Goal: Task Accomplishment & Management: Complete application form

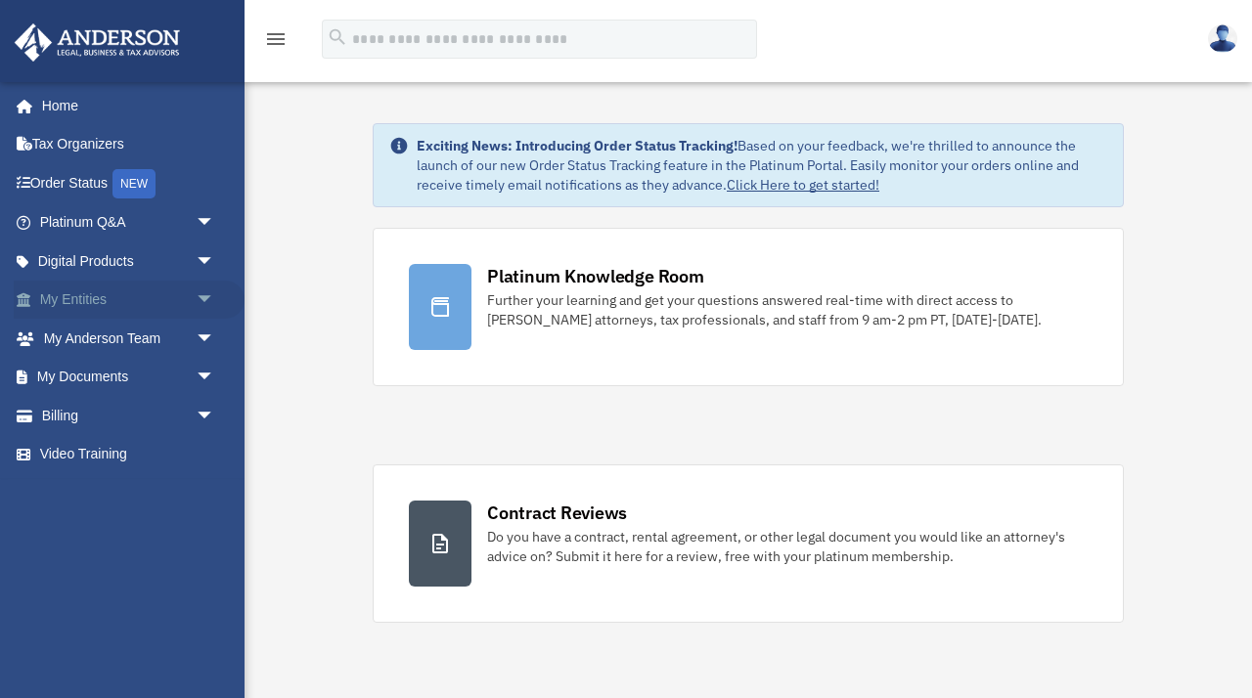
click at [203, 293] on span "arrow_drop_down" at bounding box center [215, 301] width 39 height 40
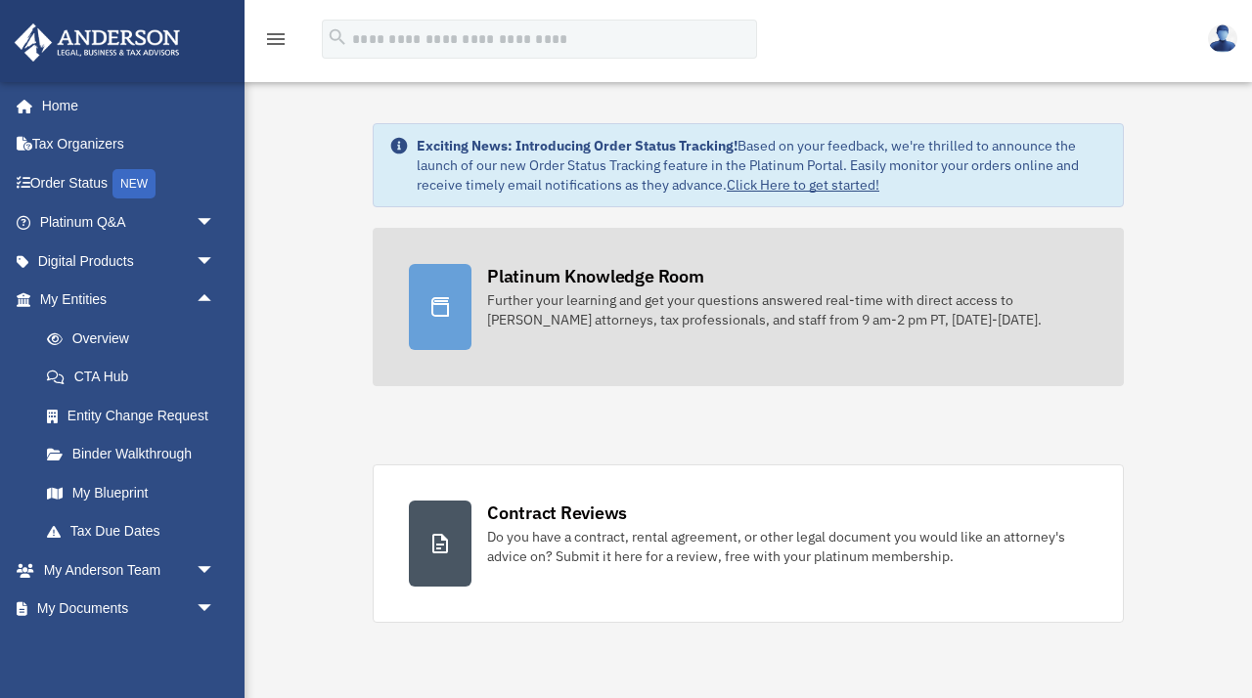
click at [640, 275] on div "Platinum Knowledge Room" at bounding box center [595, 276] width 217 height 24
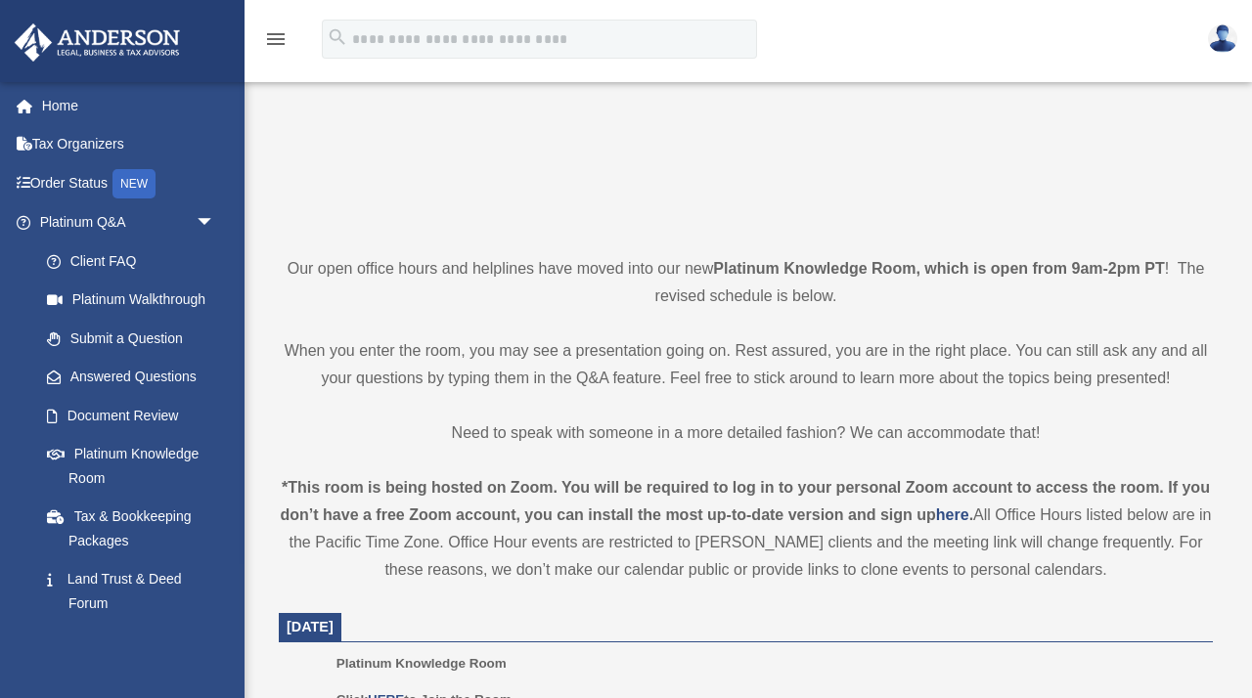
scroll to position [287, 0]
click at [96, 342] on link "Submit a Question" at bounding box center [135, 338] width 217 height 39
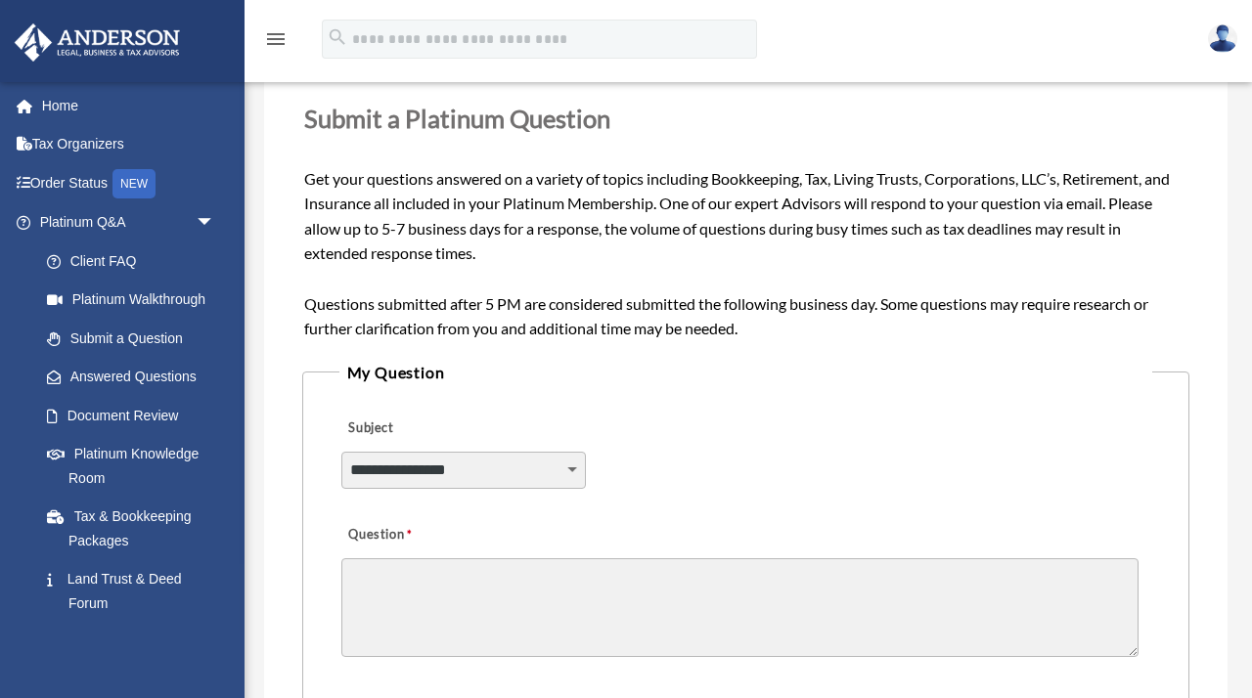
scroll to position [227, 0]
click at [524, 469] on select "**********" at bounding box center [463, 469] width 244 height 37
click at [655, 474] on div "**********" at bounding box center [746, 456] width 814 height 107
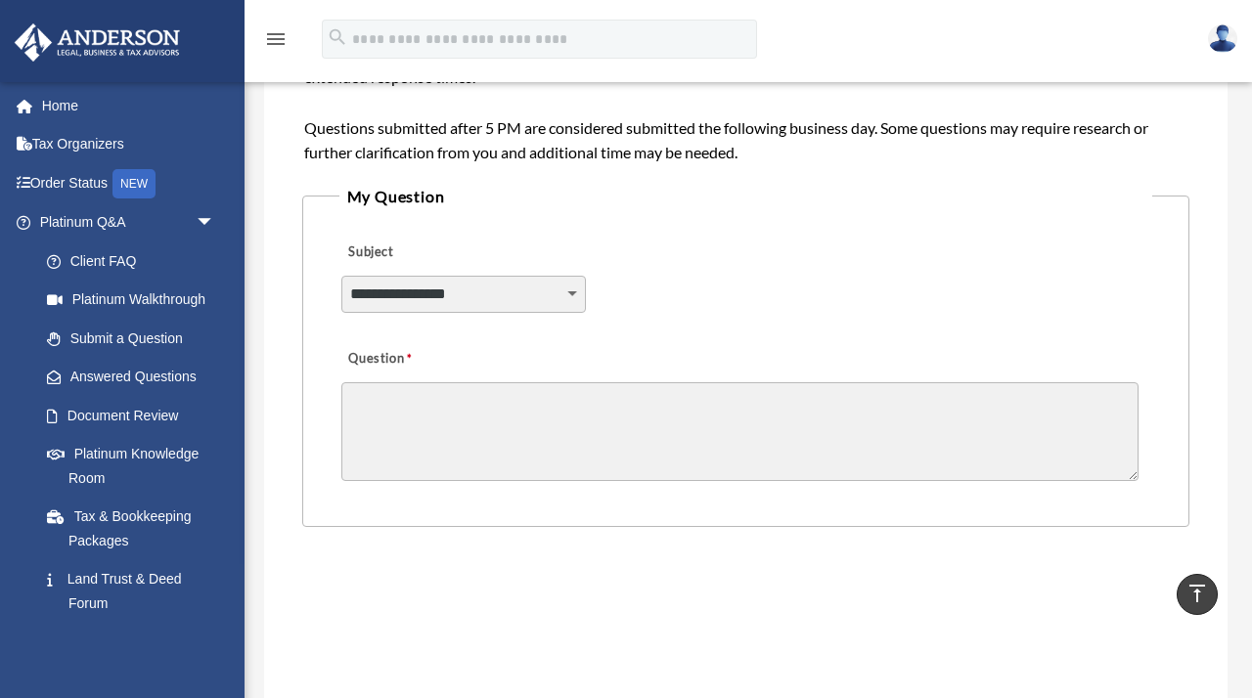
scroll to position [403, 0]
click at [117, 377] on link "Answered Questions" at bounding box center [135, 377] width 217 height 39
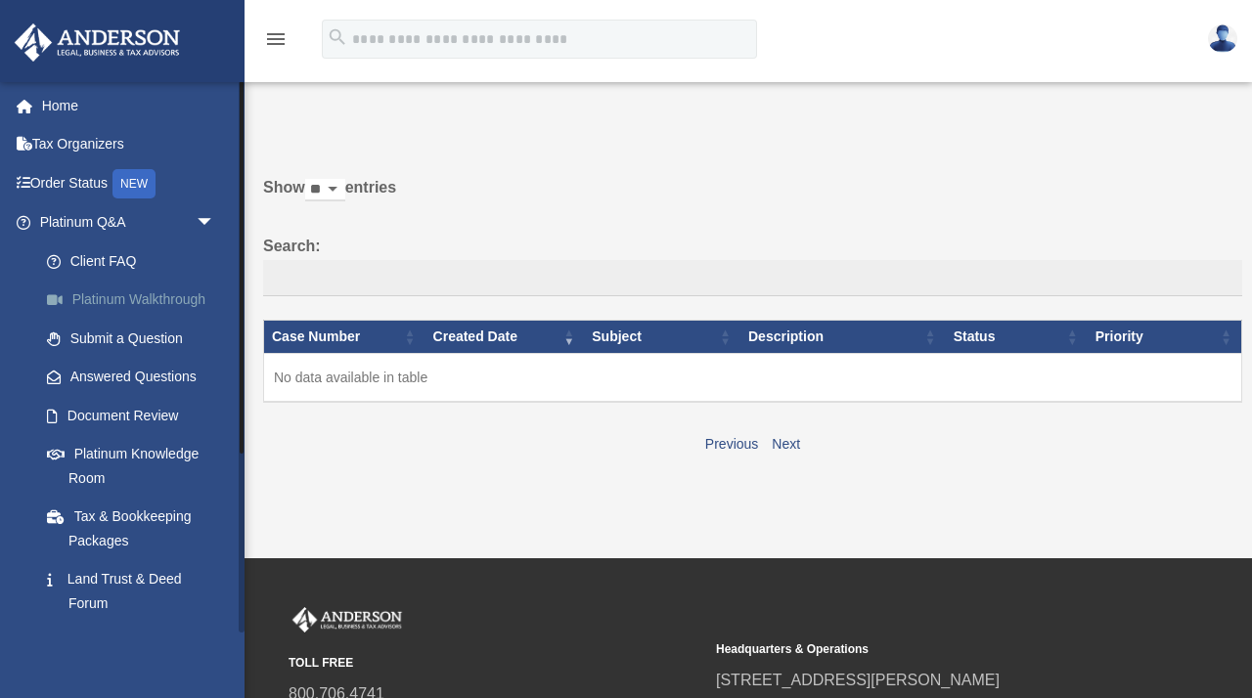
click at [112, 297] on link "Platinum Walkthrough" at bounding box center [135, 300] width 217 height 39
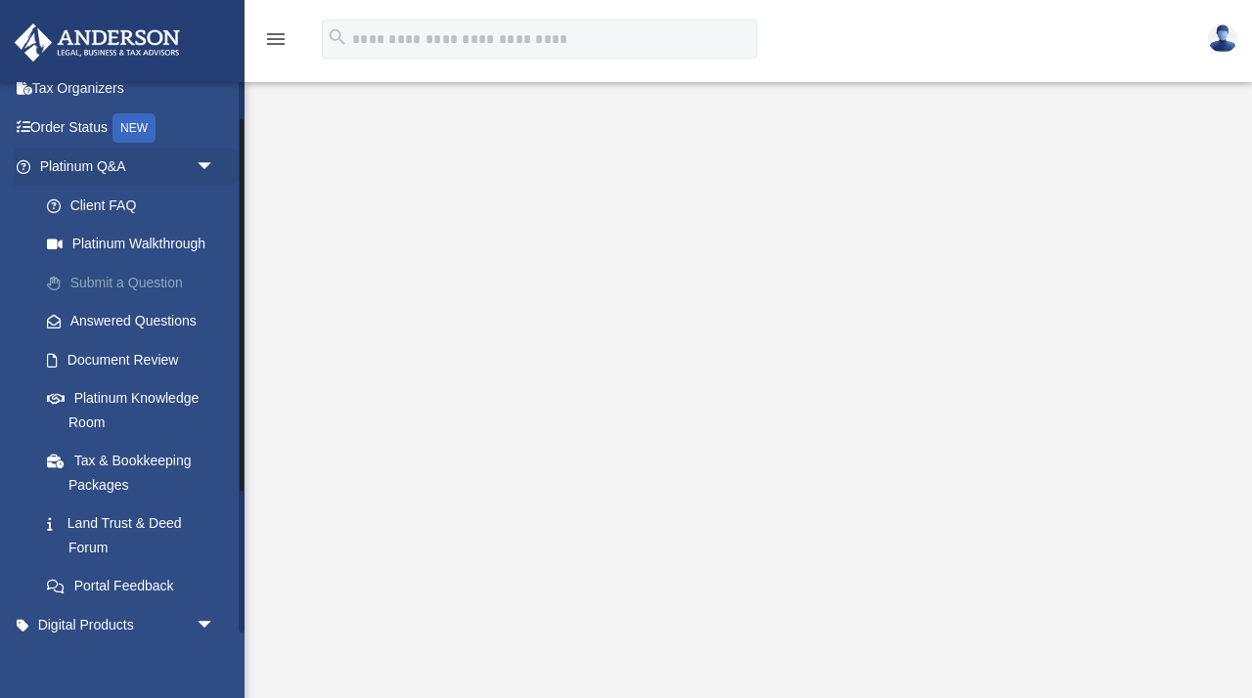
scroll to position [64, 0]
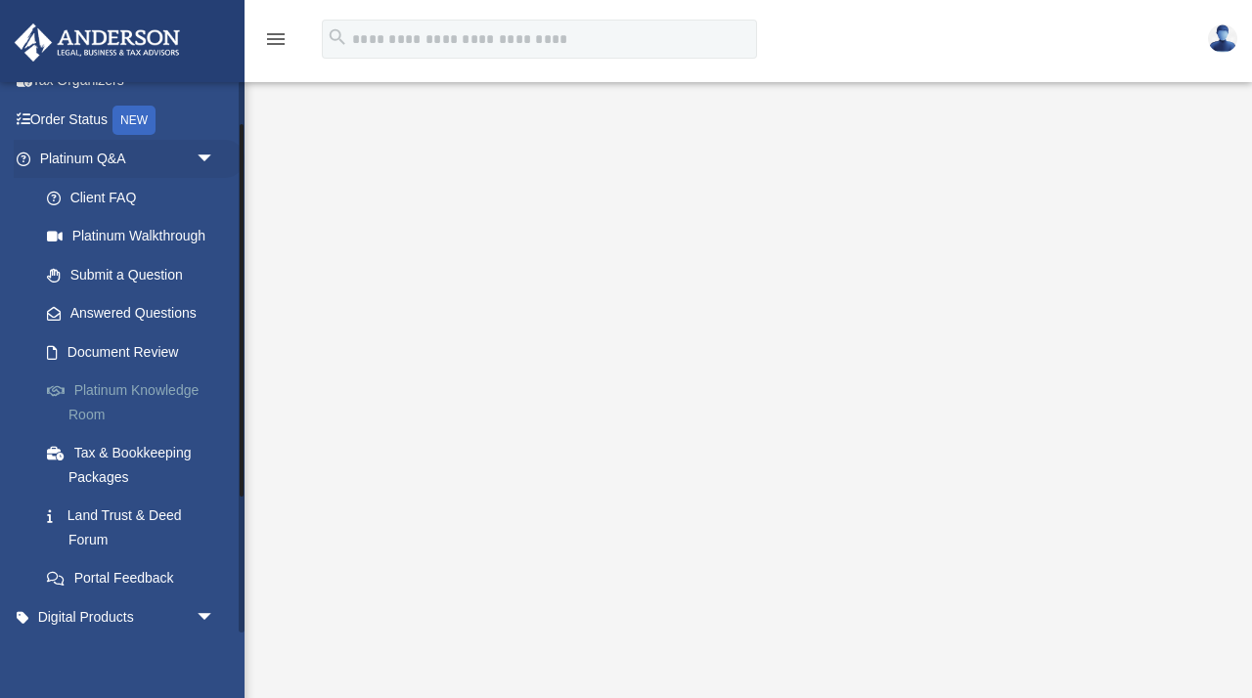
click at [103, 391] on link "Platinum Knowledge Room" at bounding box center [135, 403] width 217 height 63
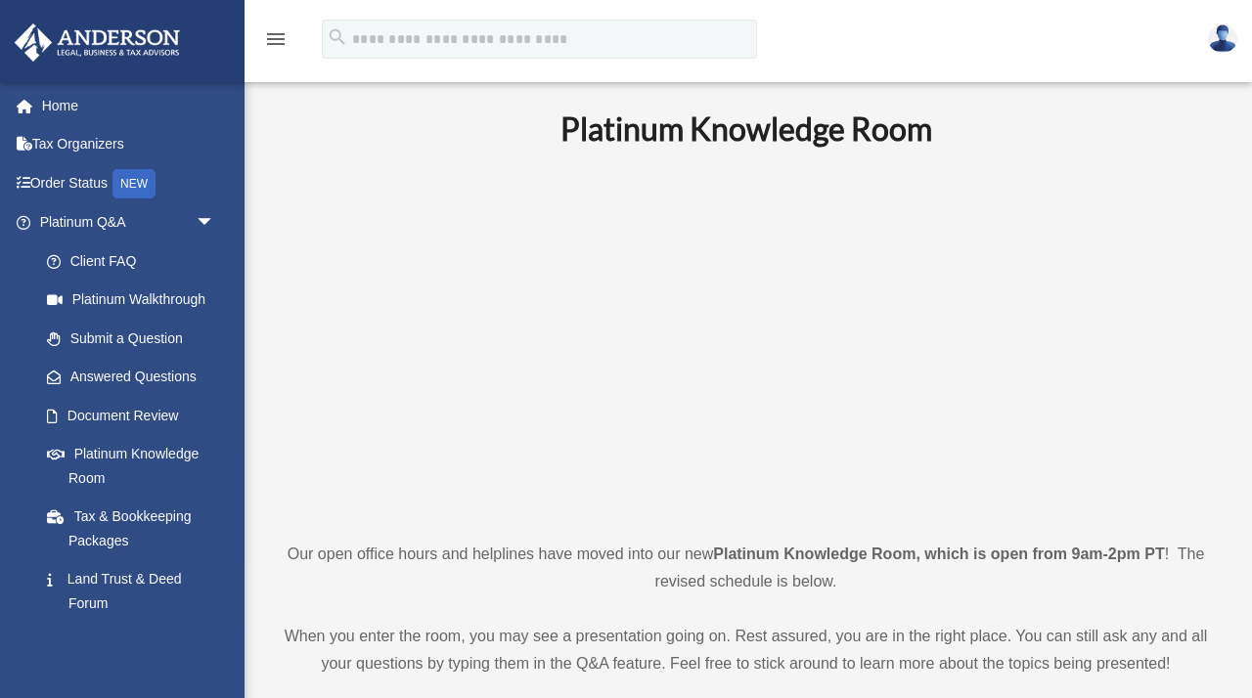
click at [275, 36] on icon "menu" at bounding box center [275, 38] width 23 height 23
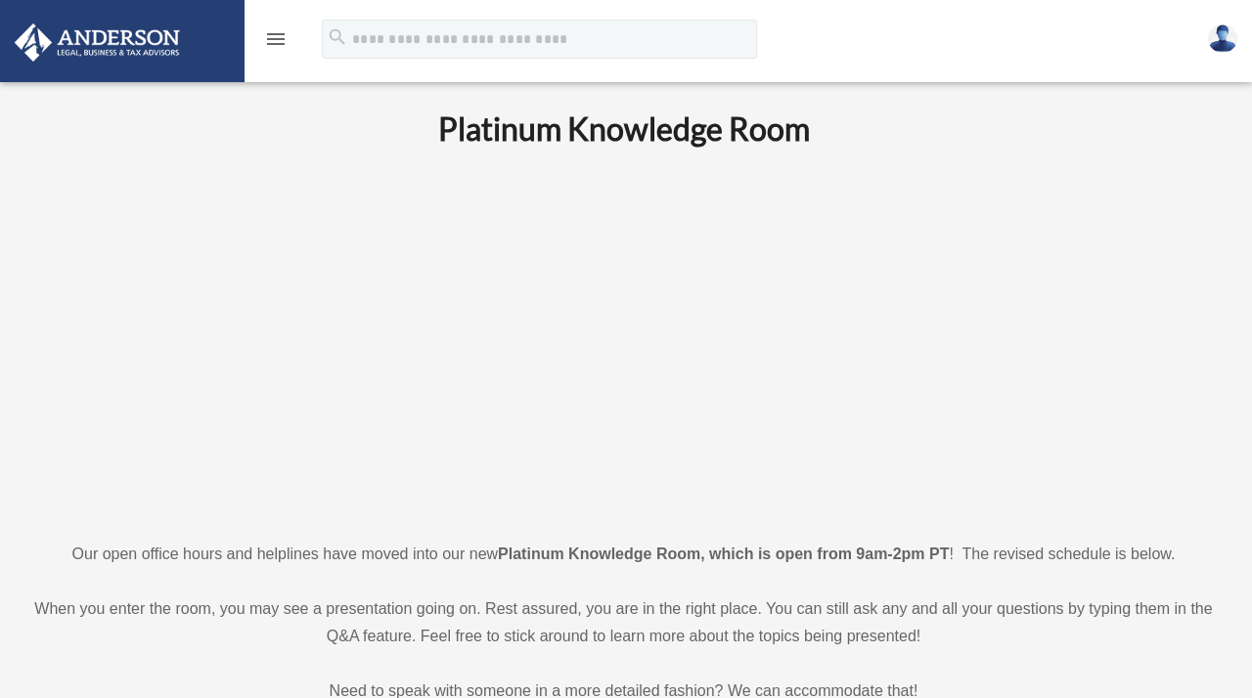
click at [276, 36] on icon "menu" at bounding box center [275, 38] width 23 height 23
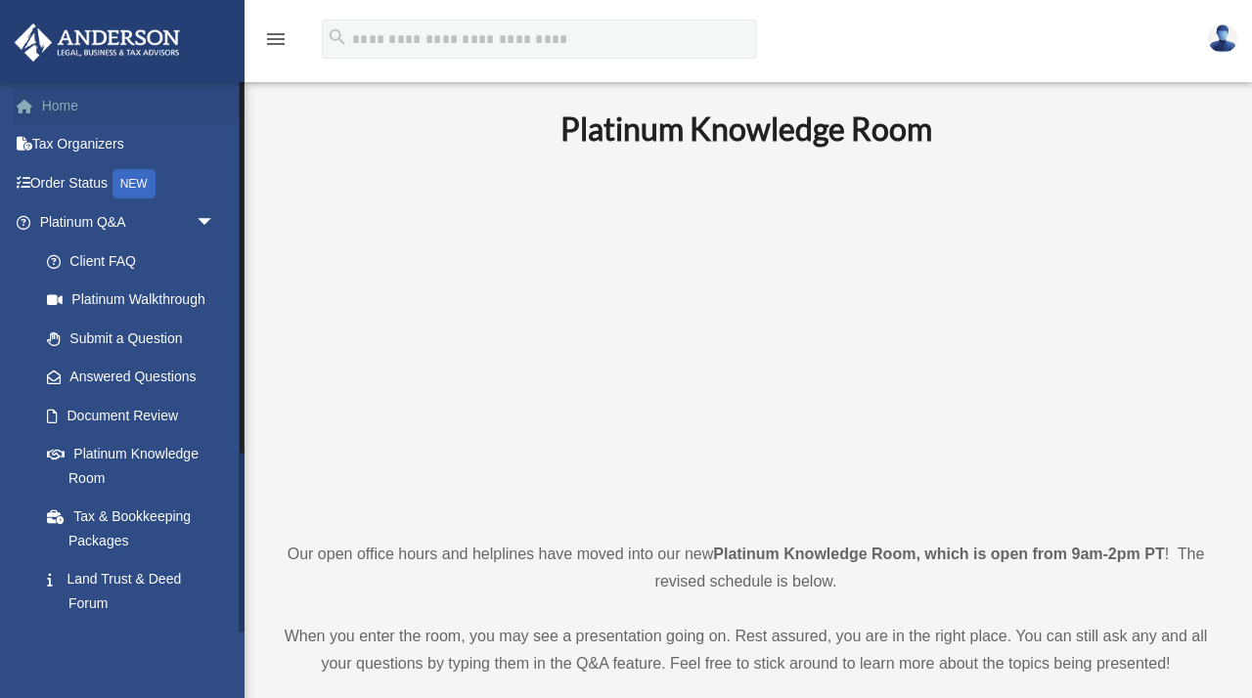
click at [66, 97] on link "Home" at bounding box center [129, 105] width 231 height 39
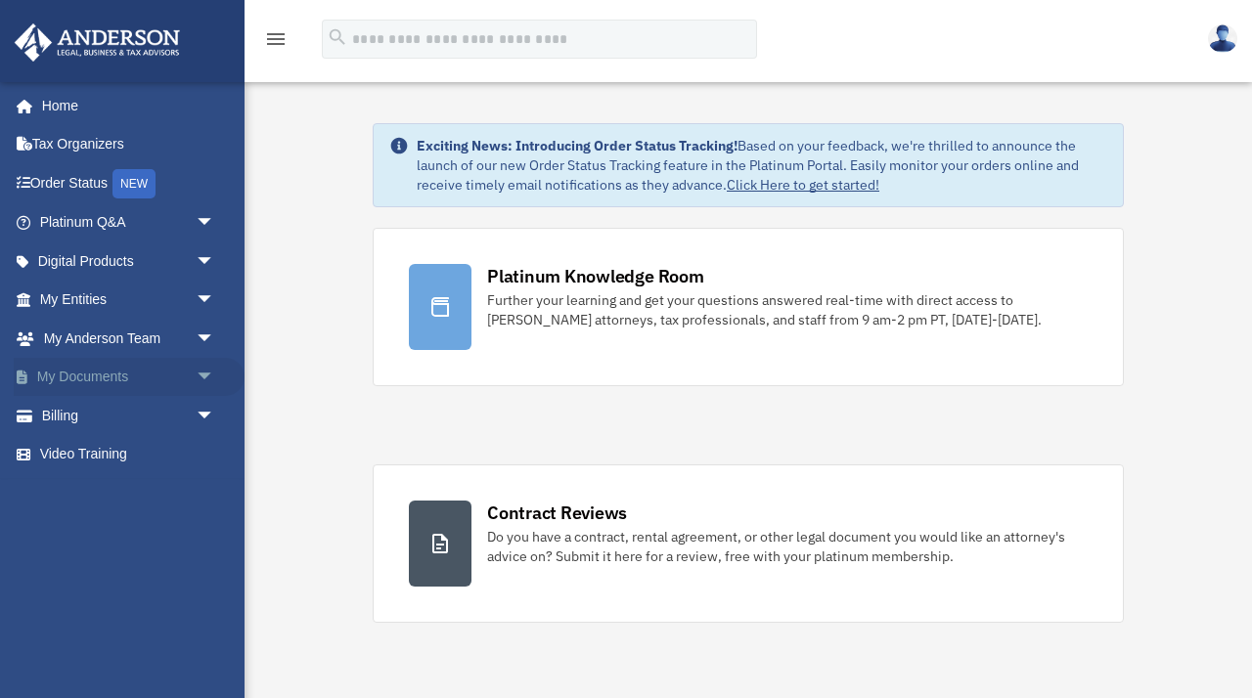
click at [107, 383] on link "My Documents arrow_drop_down" at bounding box center [129, 377] width 231 height 39
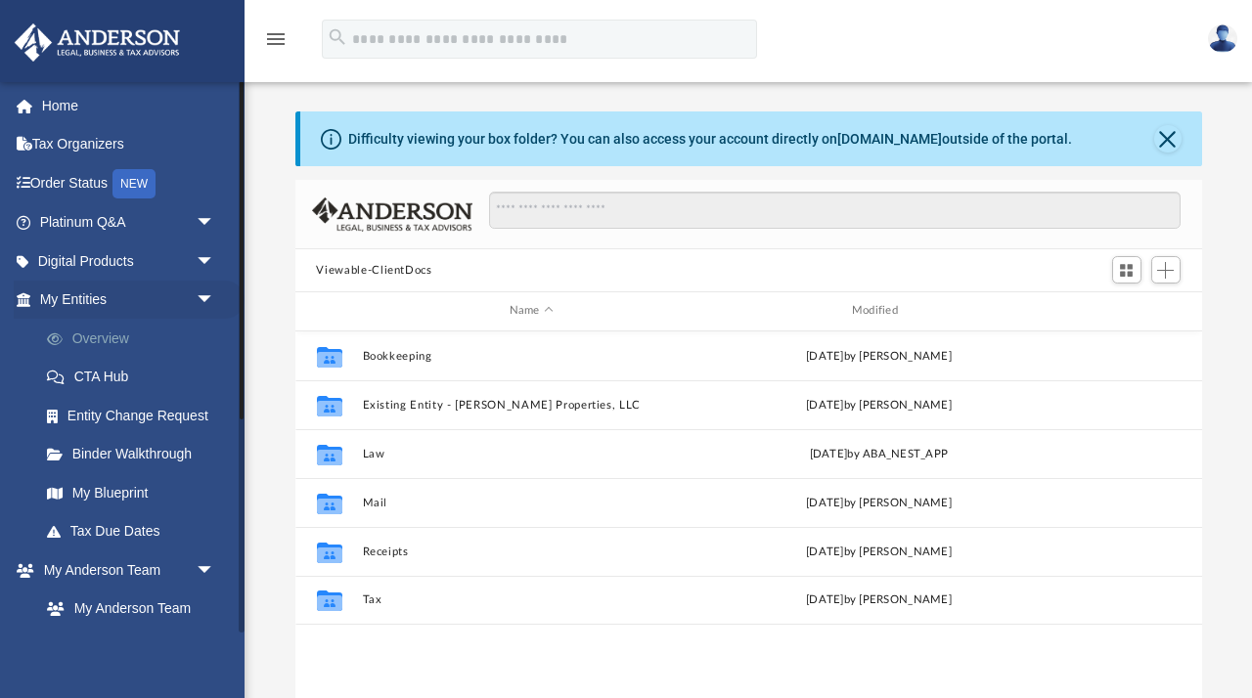
scroll to position [444, 906]
click at [58, 101] on link "Home" at bounding box center [129, 105] width 231 height 39
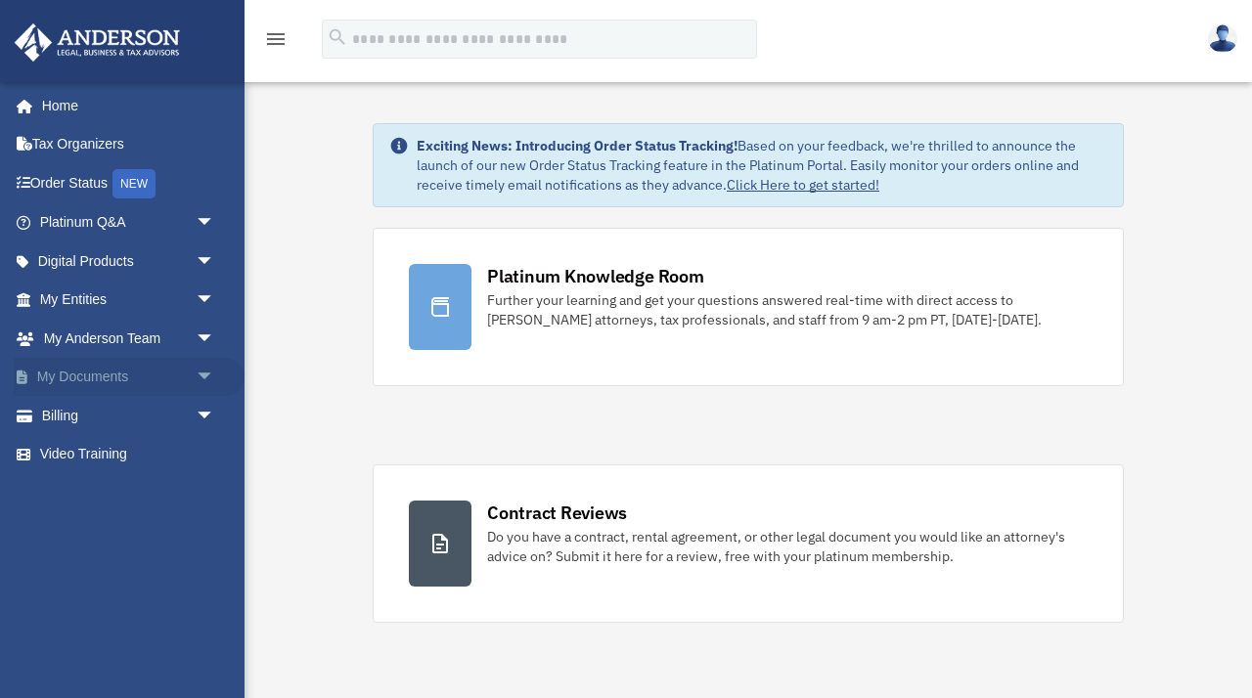
click at [200, 375] on span "arrow_drop_down" at bounding box center [215, 378] width 39 height 40
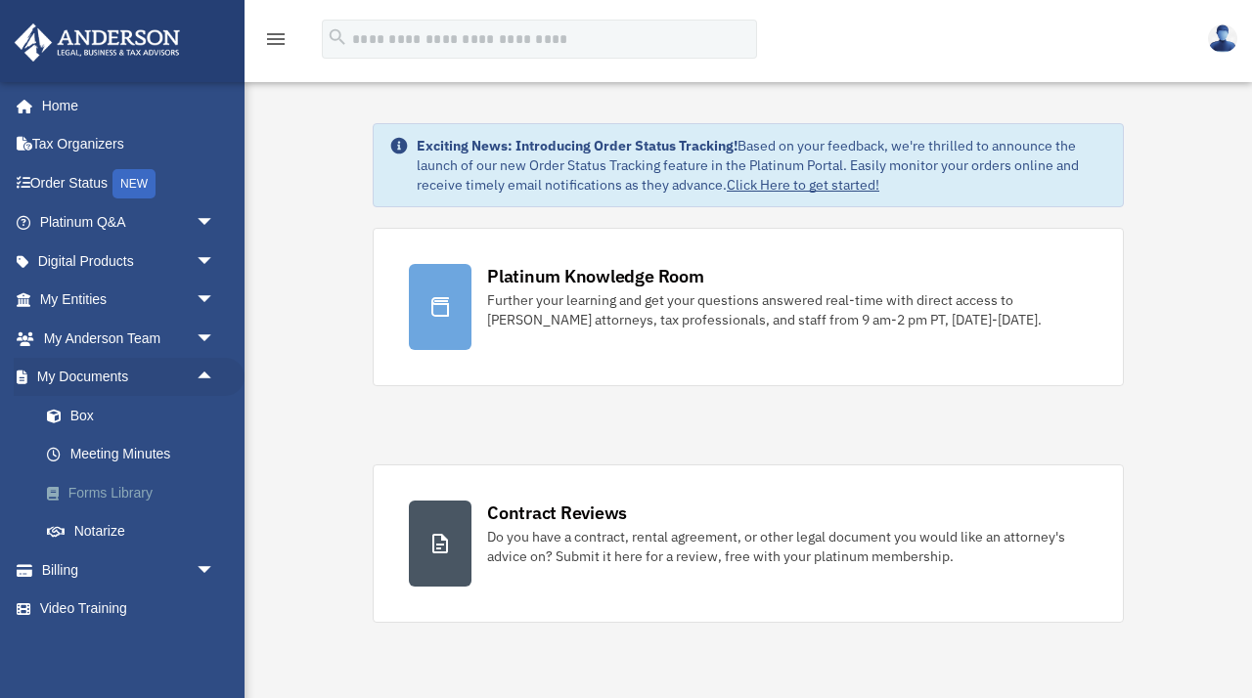
click at [120, 498] on link "Forms Library" at bounding box center [135, 492] width 217 height 39
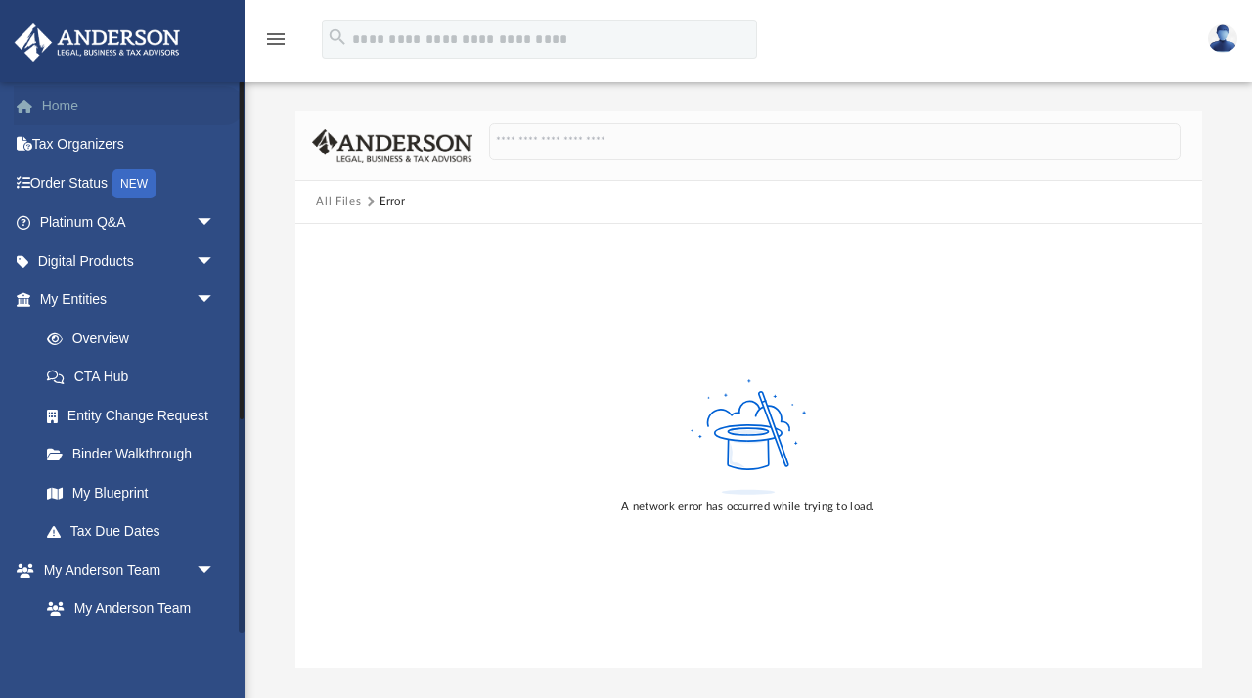
drag, startPoint x: 136, startPoint y: 273, endPoint x: 59, endPoint y: 107, distance: 183.3
click at [59, 108] on link "Home" at bounding box center [129, 105] width 231 height 39
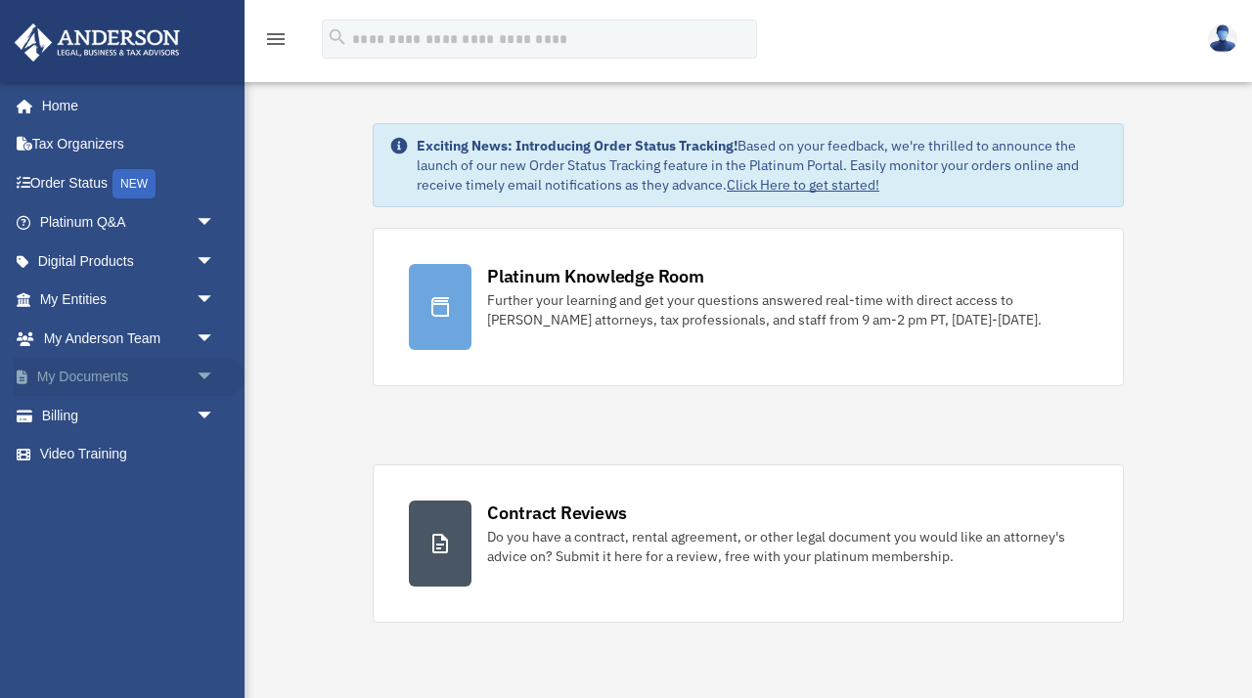
click at [203, 380] on span "arrow_drop_down" at bounding box center [215, 378] width 39 height 40
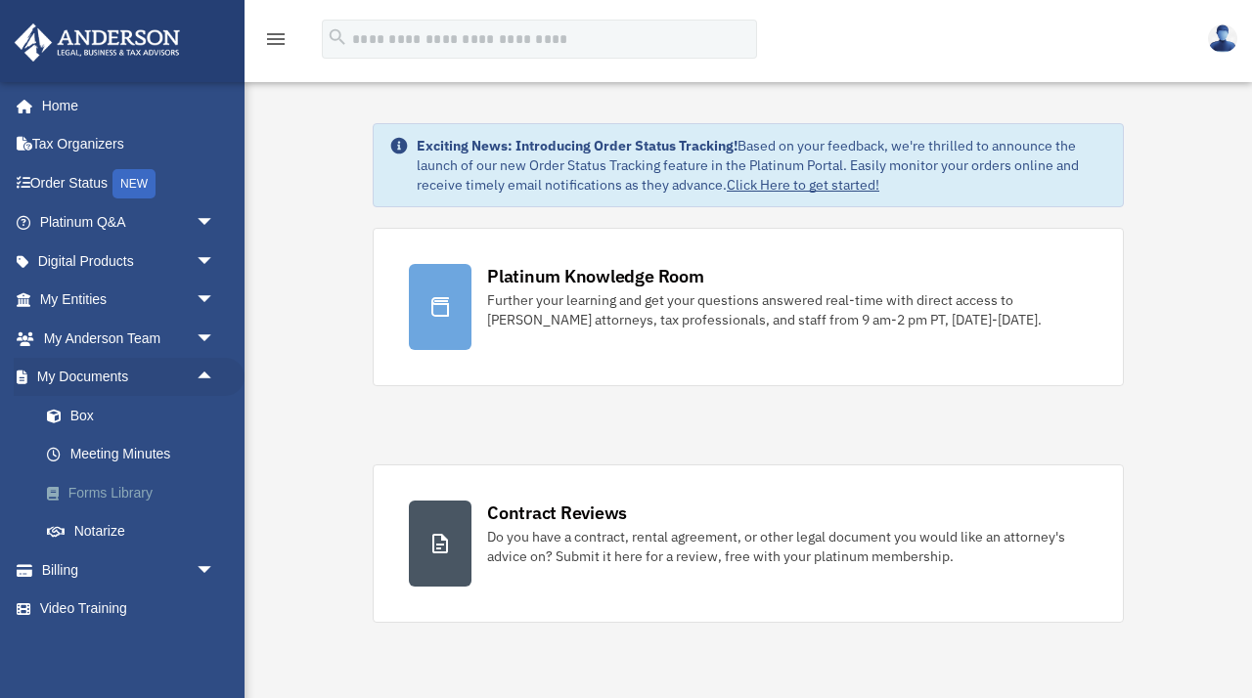
click at [100, 498] on link "Forms Library" at bounding box center [135, 492] width 217 height 39
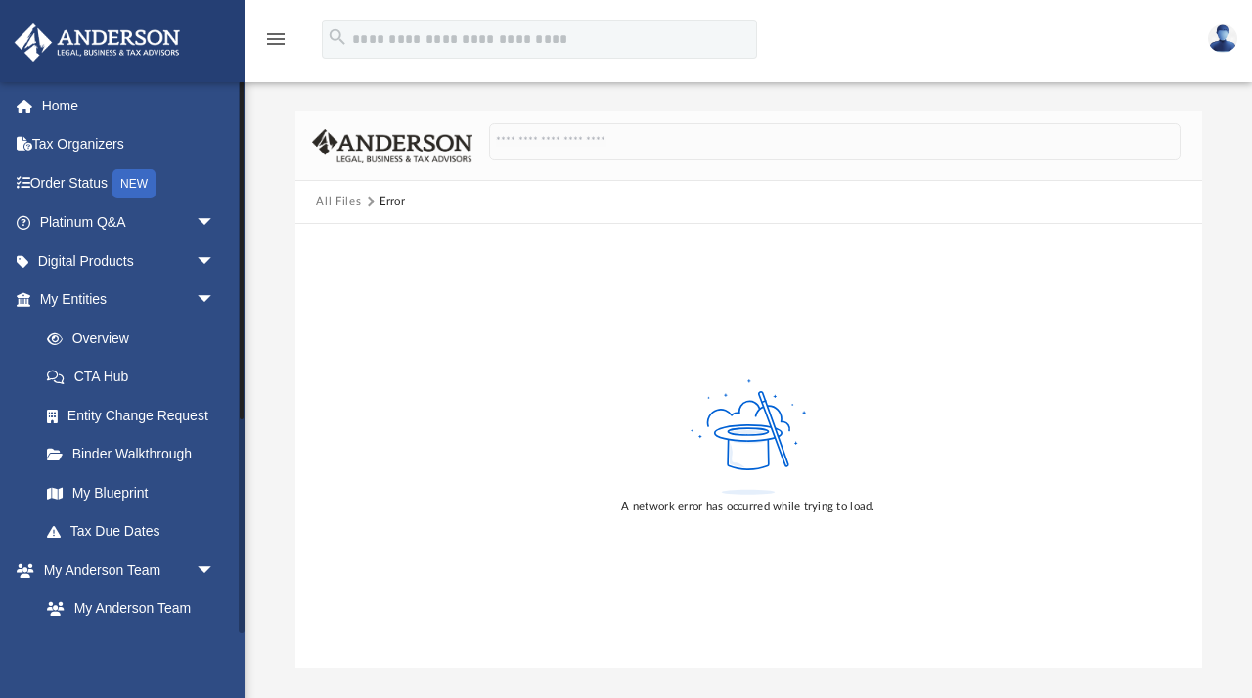
click at [50, 82] on div "Home Tax Organizers Order Status NEW Platinum Q&A arrow_drop_down Client FAQ Pl…" at bounding box center [122, 531] width 244 height 900
click at [59, 103] on link "Home" at bounding box center [129, 105] width 231 height 39
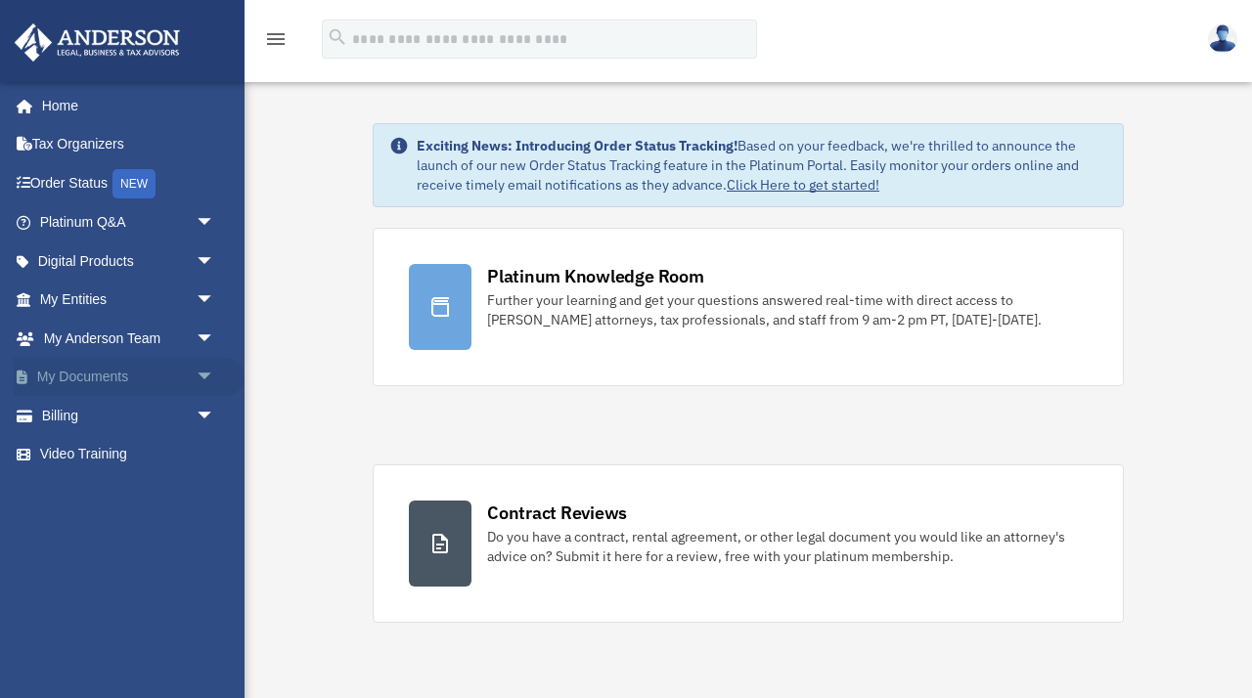
click at [93, 384] on link "My Documents arrow_drop_down" at bounding box center [129, 377] width 231 height 39
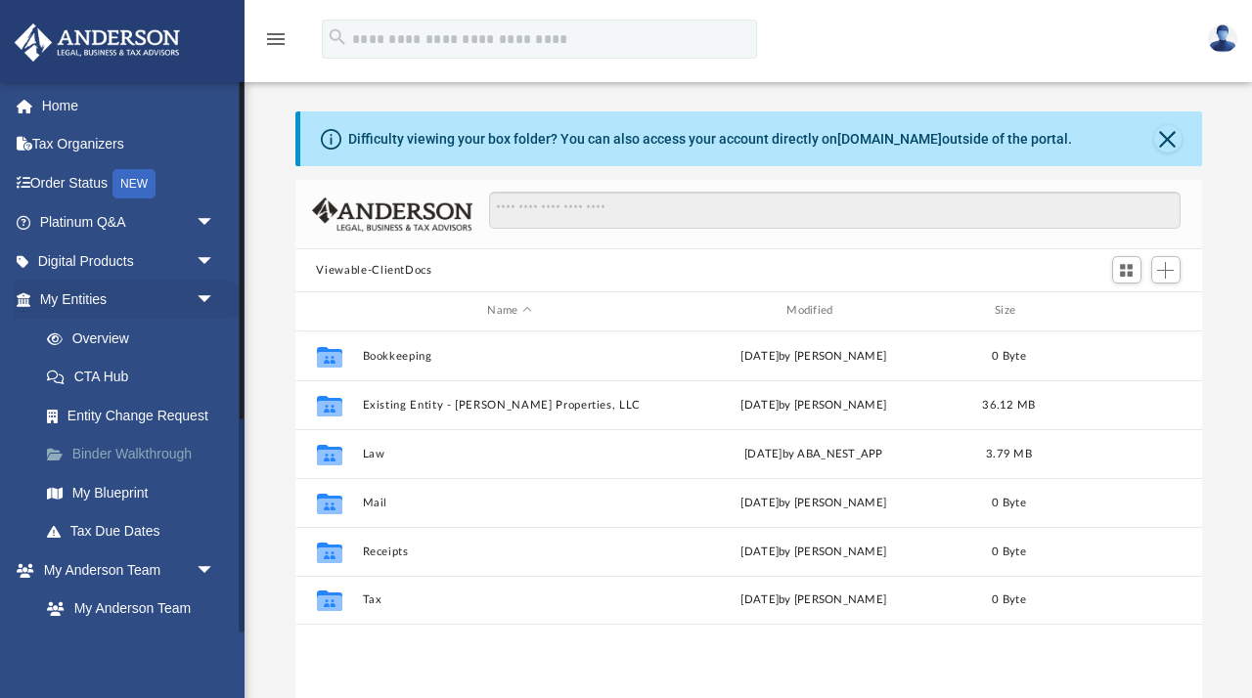
scroll to position [444, 906]
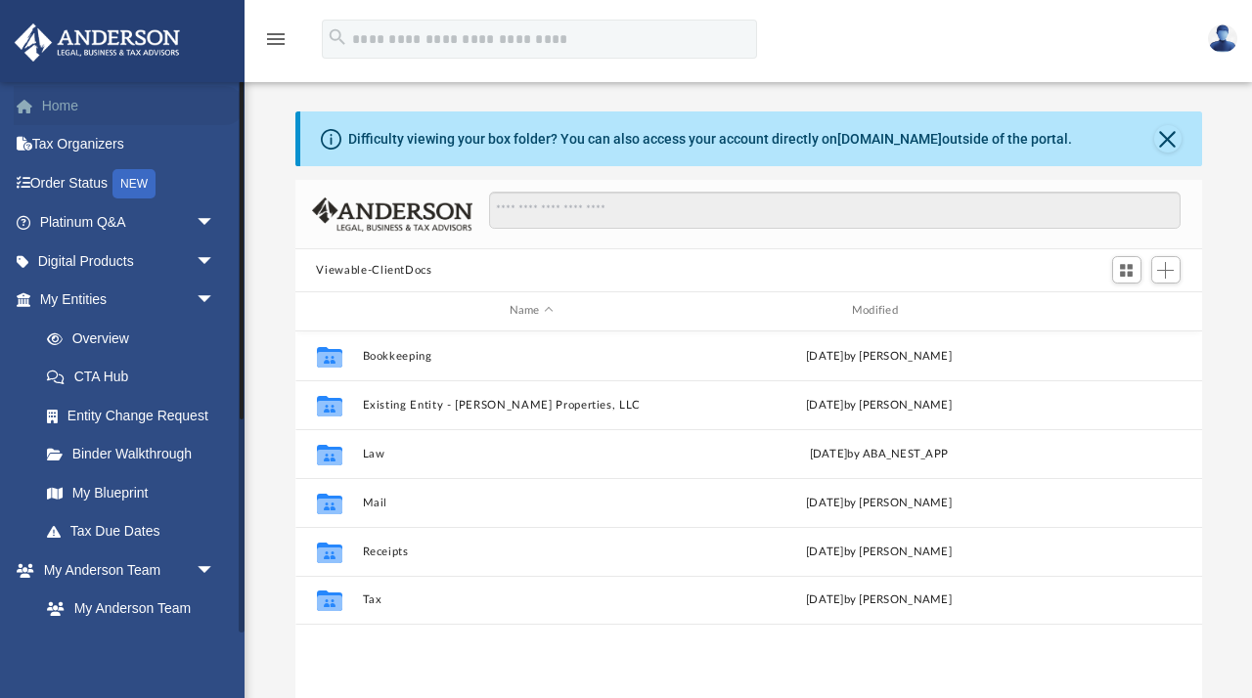
click at [70, 111] on link "Home" at bounding box center [129, 105] width 231 height 39
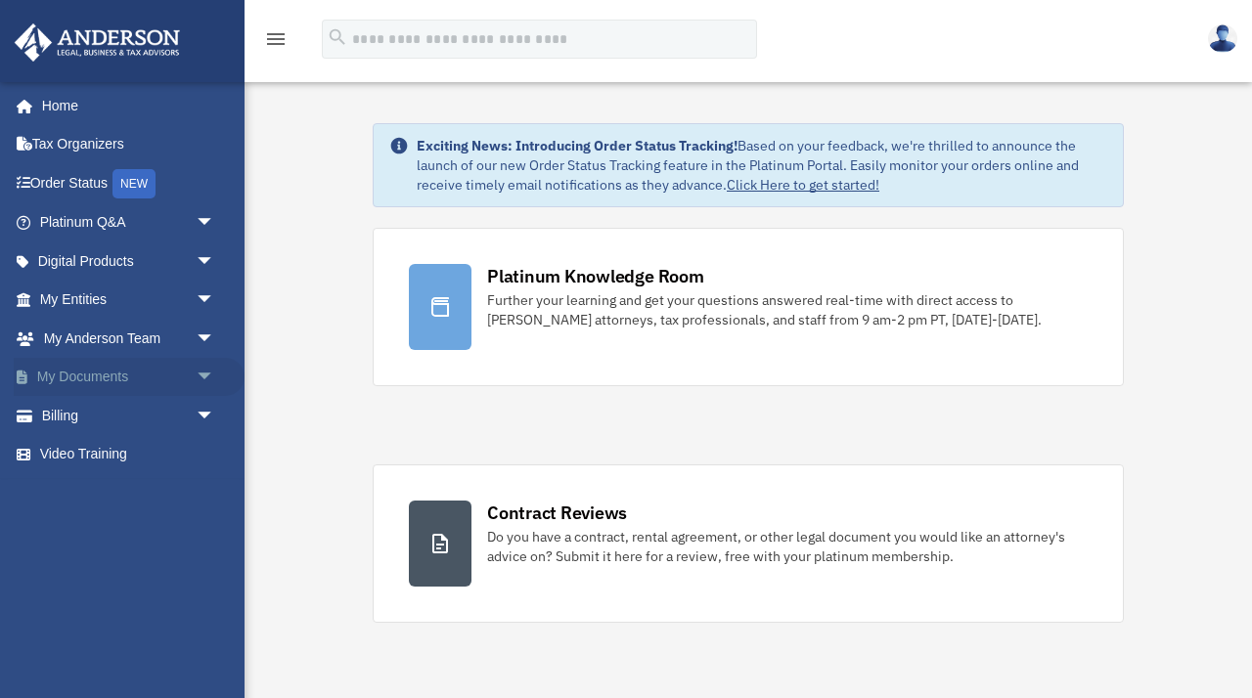
click at [203, 378] on span "arrow_drop_down" at bounding box center [215, 378] width 39 height 40
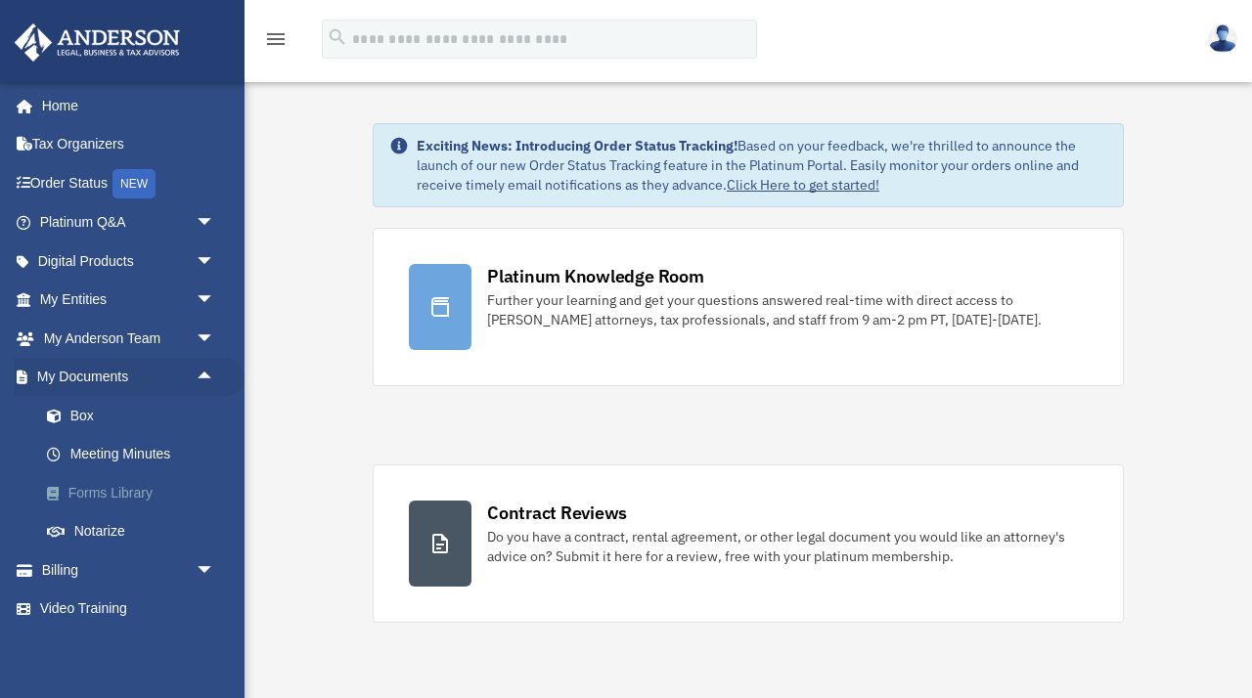
click at [121, 491] on link "Forms Library" at bounding box center [135, 492] width 217 height 39
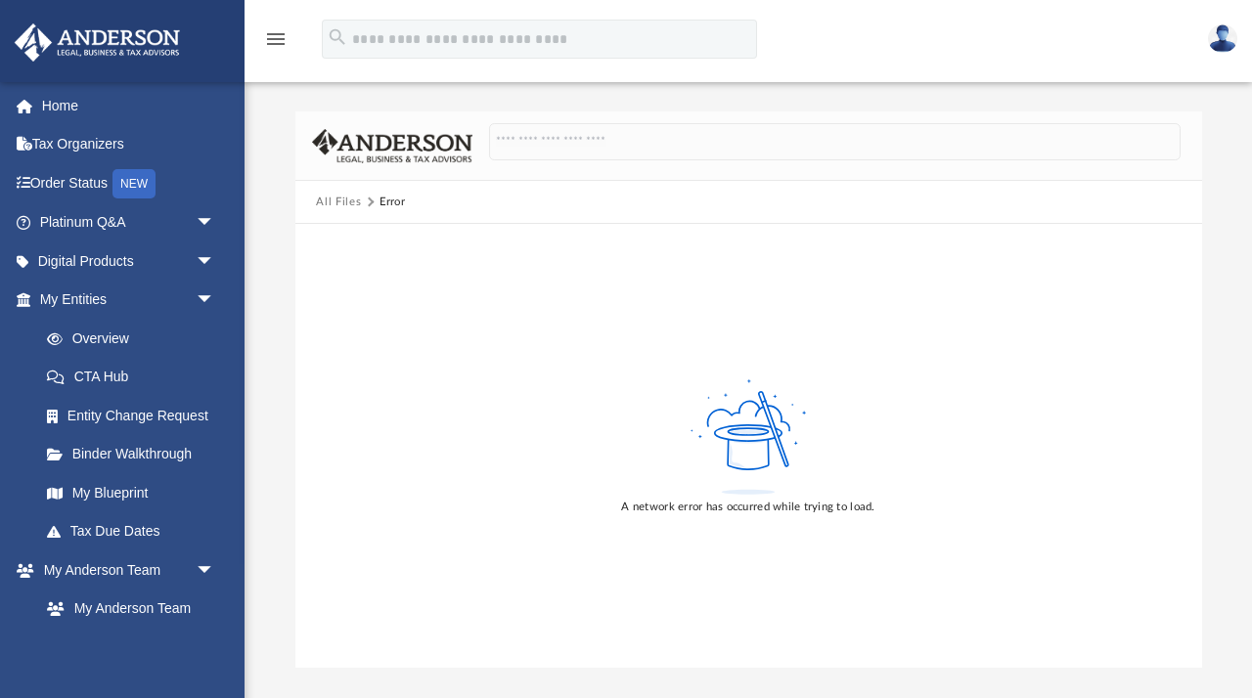
click at [336, 201] on button "All Files" at bounding box center [338, 203] width 45 height 18
click at [204, 225] on span "arrow_drop_down" at bounding box center [215, 223] width 39 height 40
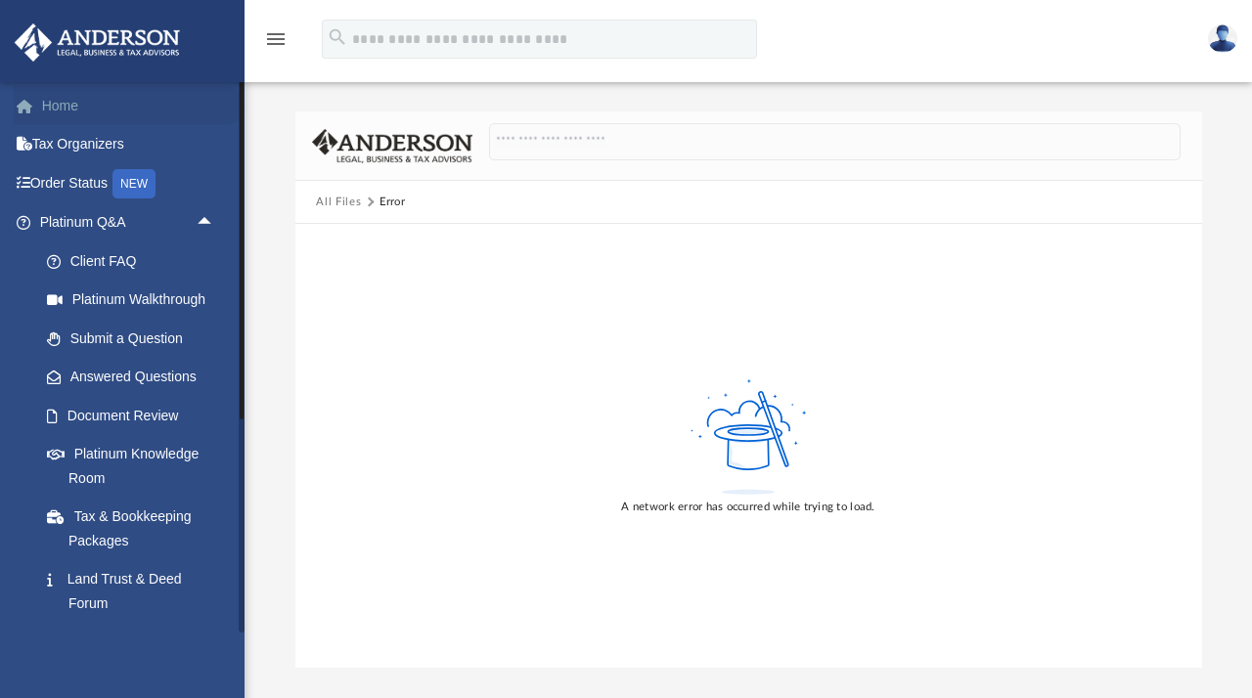
click at [67, 106] on link "Home" at bounding box center [129, 105] width 231 height 39
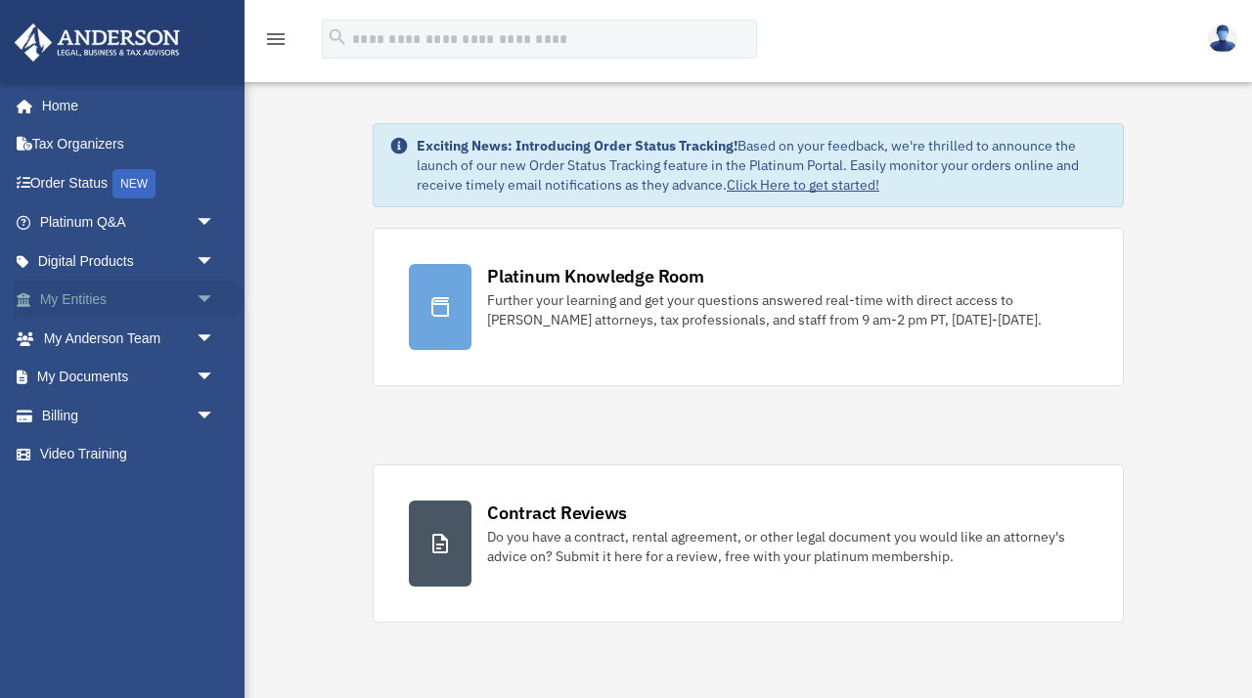
click at [205, 300] on span "arrow_drop_down" at bounding box center [215, 301] width 39 height 40
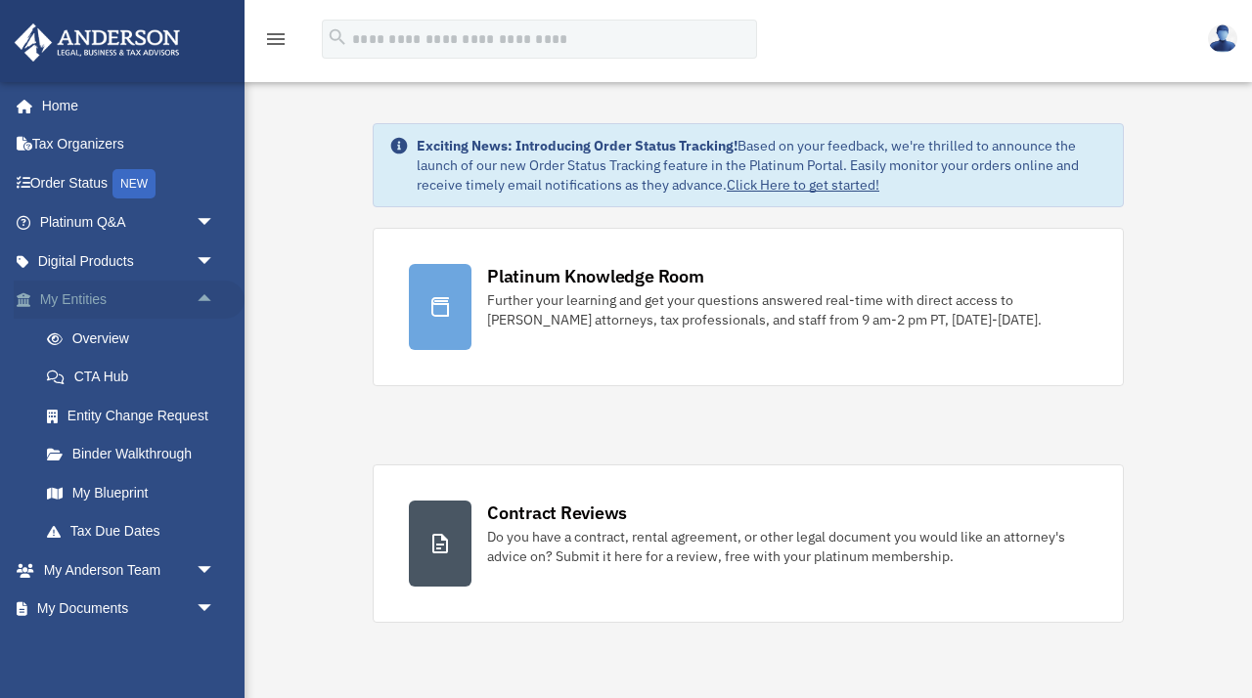
click at [205, 300] on span "arrow_drop_up" at bounding box center [215, 301] width 39 height 40
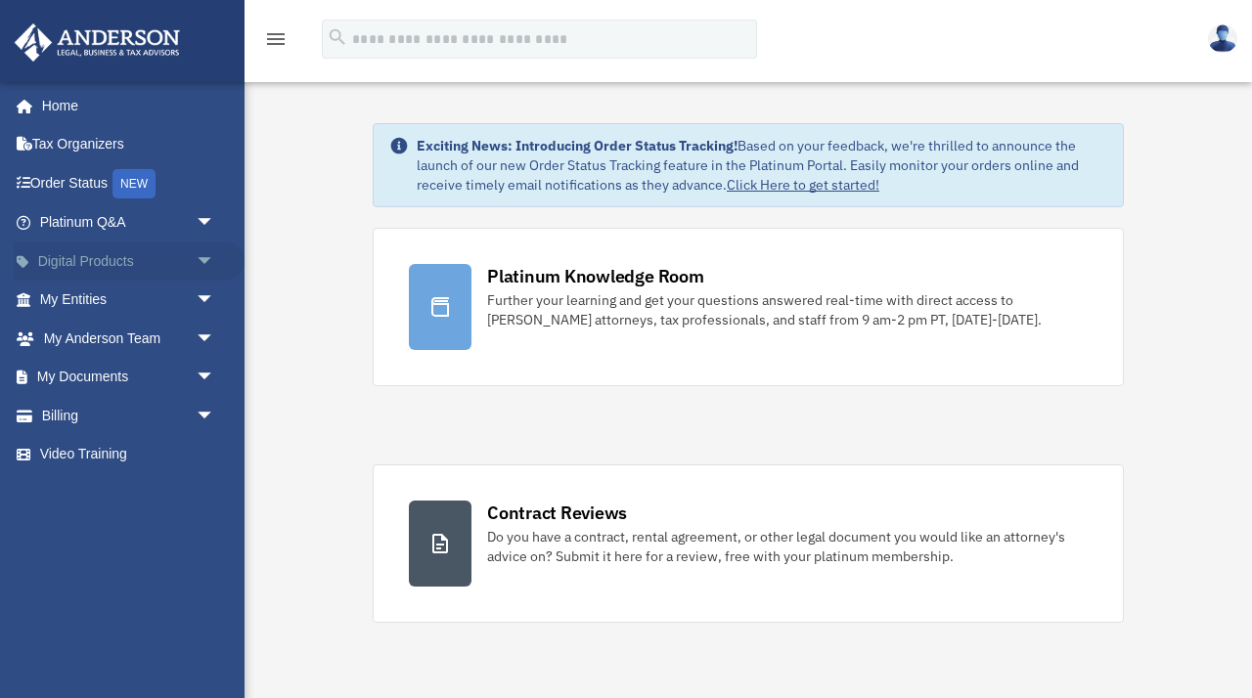
click at [205, 258] on span "arrow_drop_down" at bounding box center [215, 262] width 39 height 40
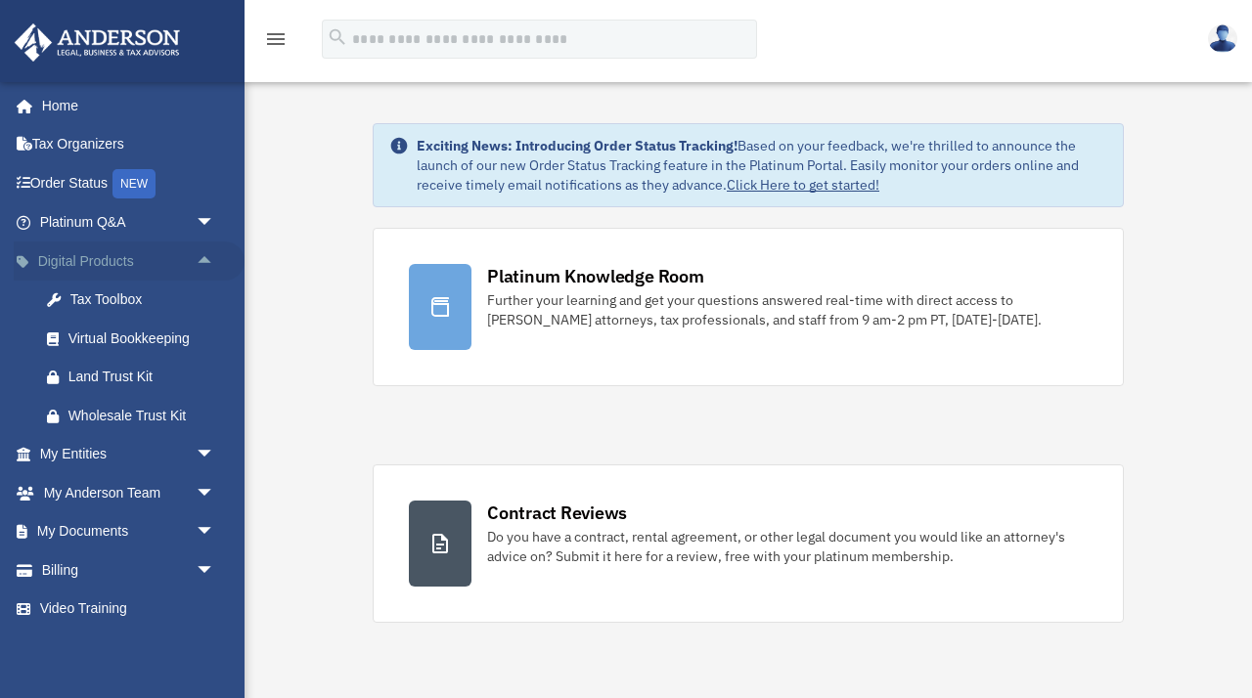
click at [205, 258] on span "arrow_drop_up" at bounding box center [215, 262] width 39 height 40
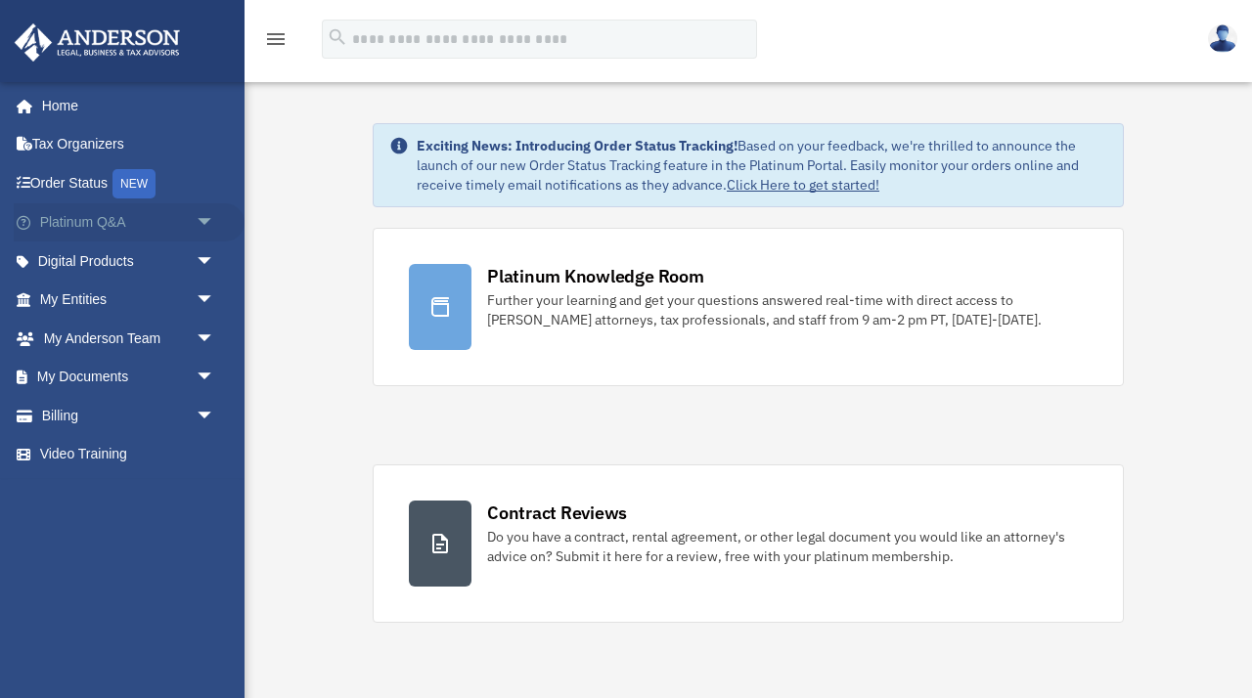
click at [205, 221] on span "arrow_drop_down" at bounding box center [215, 223] width 39 height 40
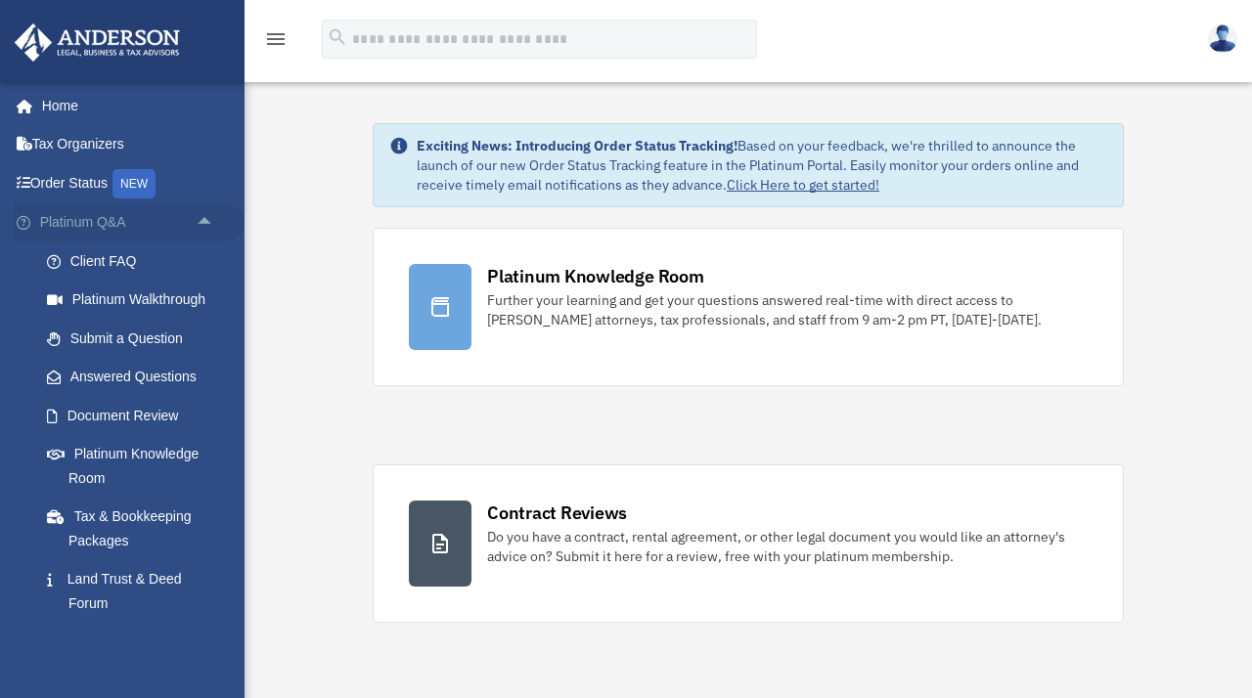
click at [205, 221] on span "arrow_drop_up" at bounding box center [215, 223] width 39 height 40
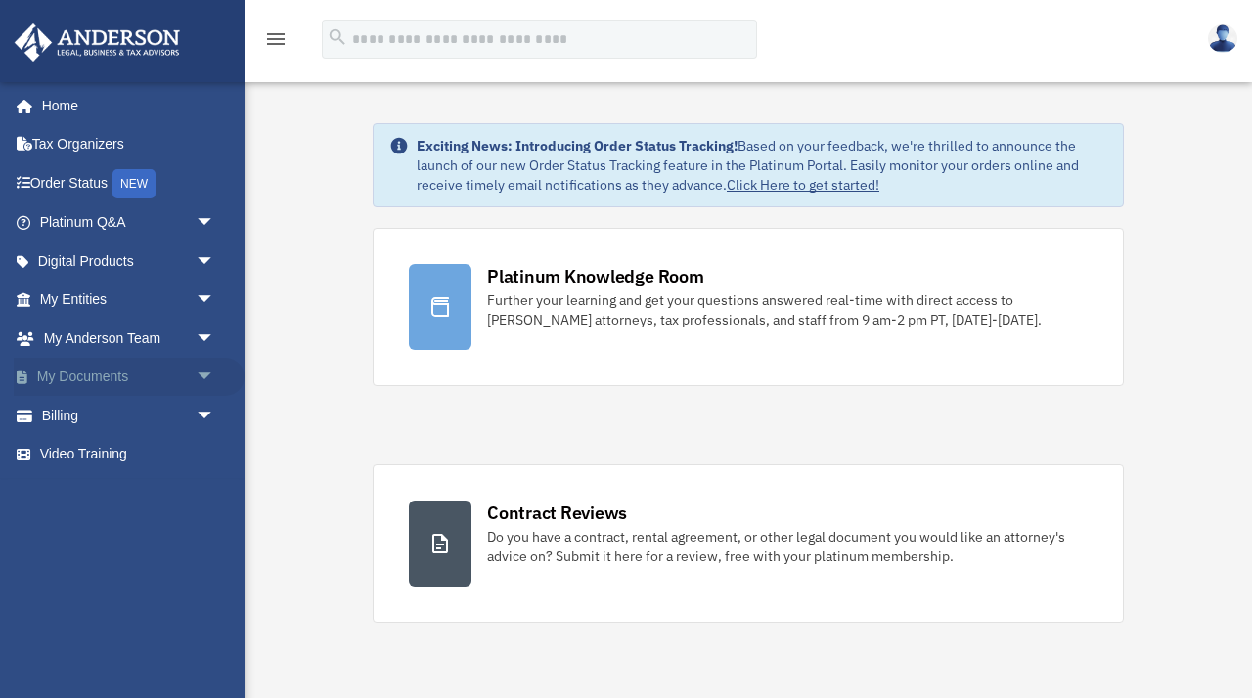
click at [204, 376] on span "arrow_drop_down" at bounding box center [215, 378] width 39 height 40
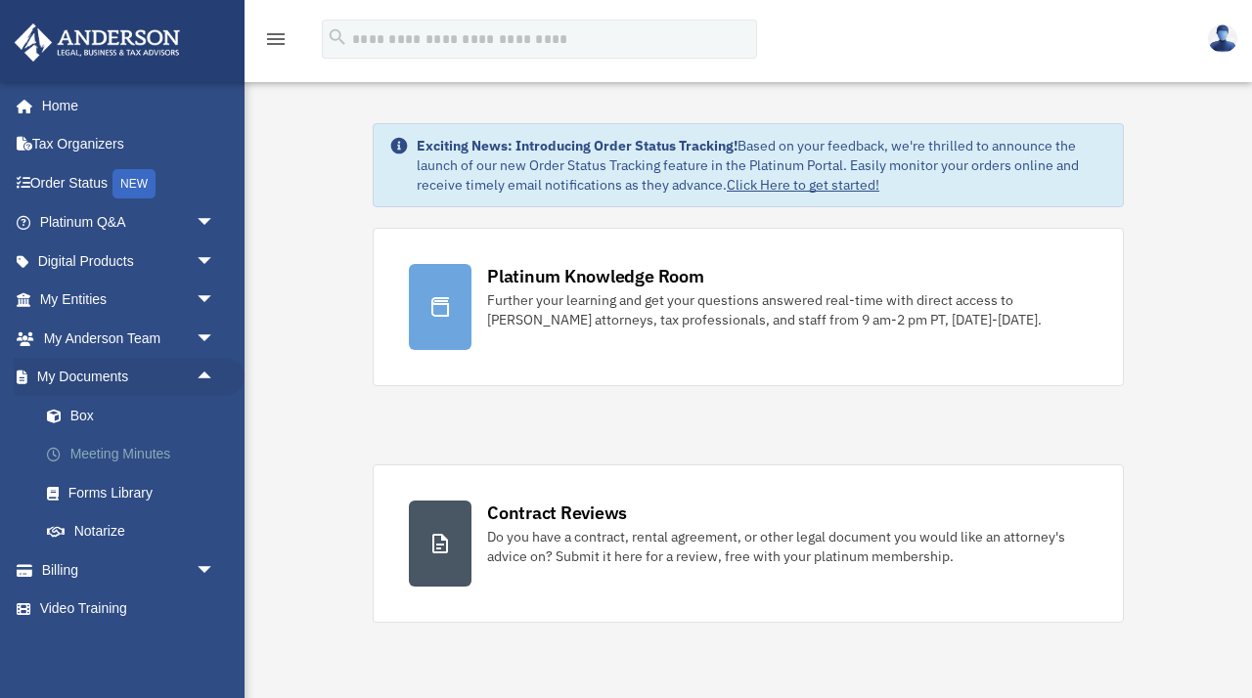
click at [127, 458] on link "Meeting Minutes" at bounding box center [135, 454] width 217 height 39
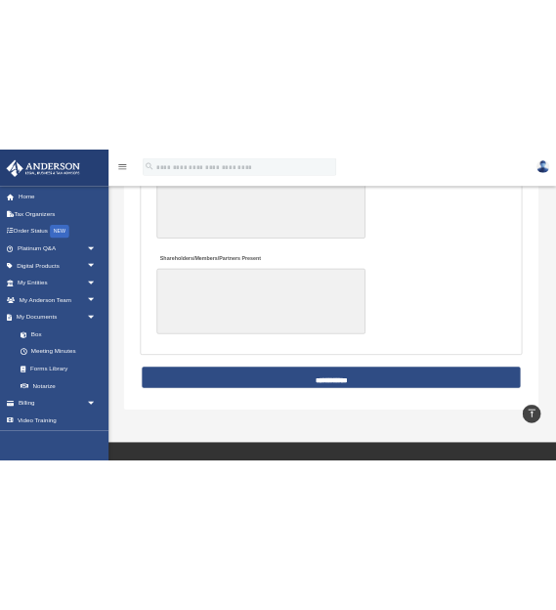
scroll to position [4524, 0]
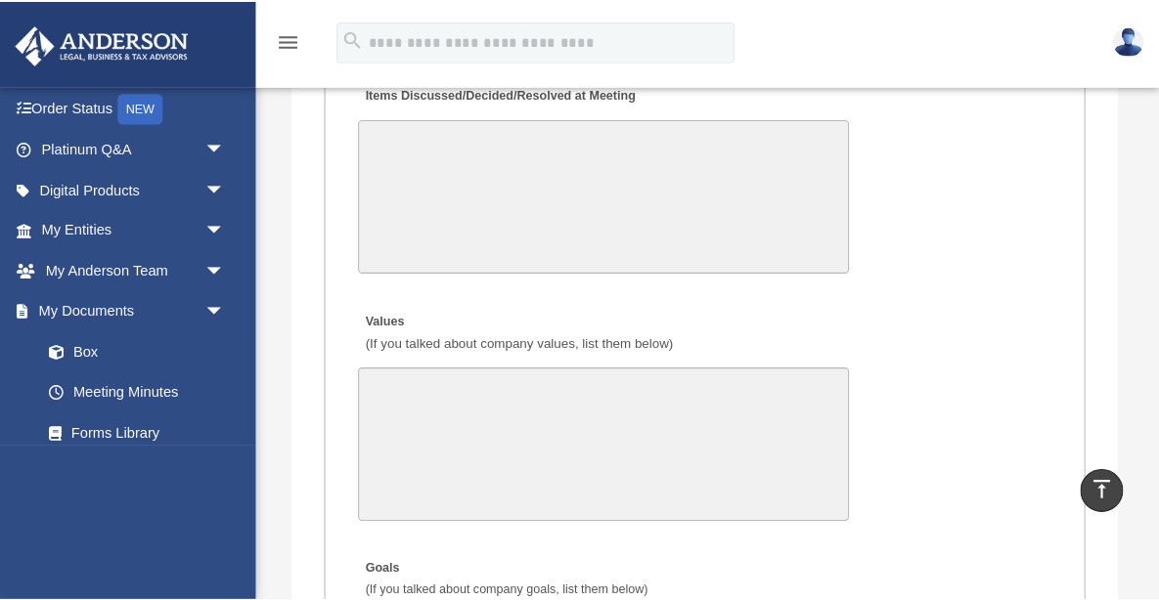
scroll to position [3677, 0]
